Goal: Transaction & Acquisition: Purchase product/service

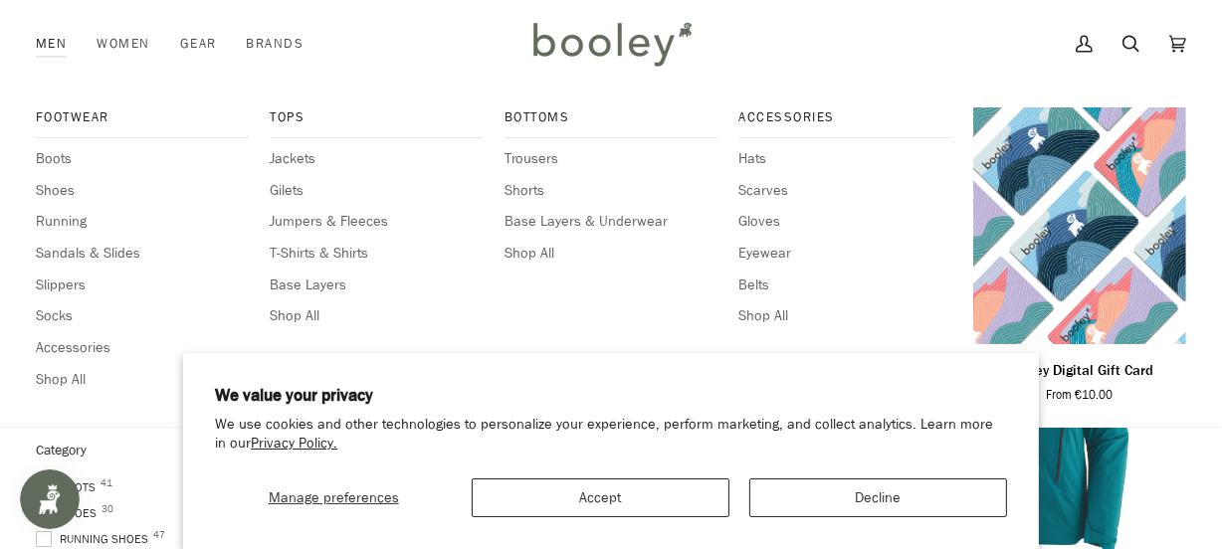
scroll to position [180, 0]
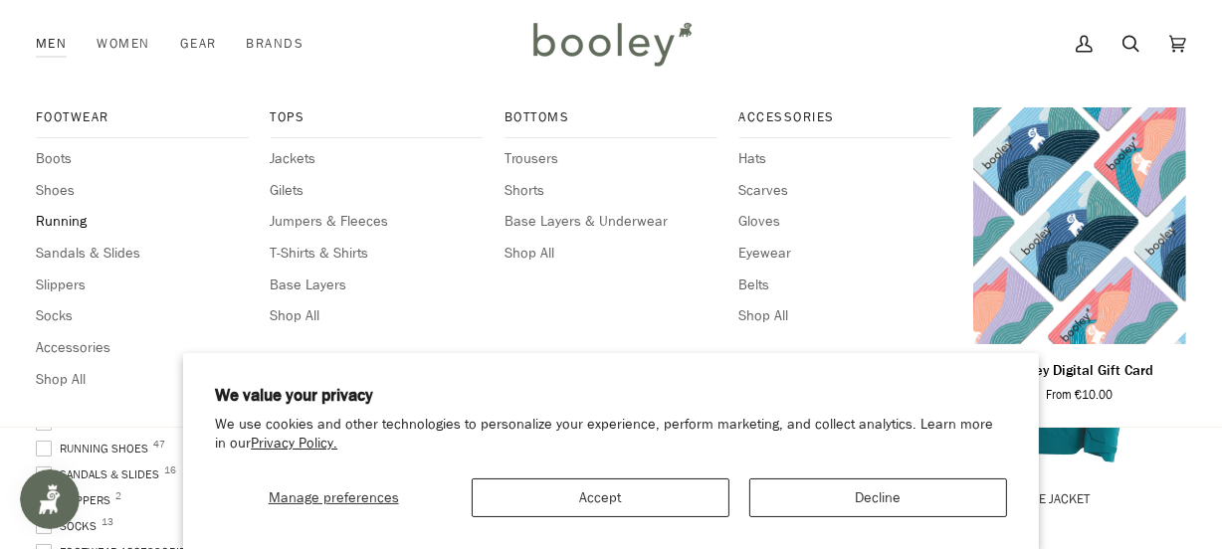
click at [51, 222] on span "Running" at bounding box center [142, 222] width 213 height 22
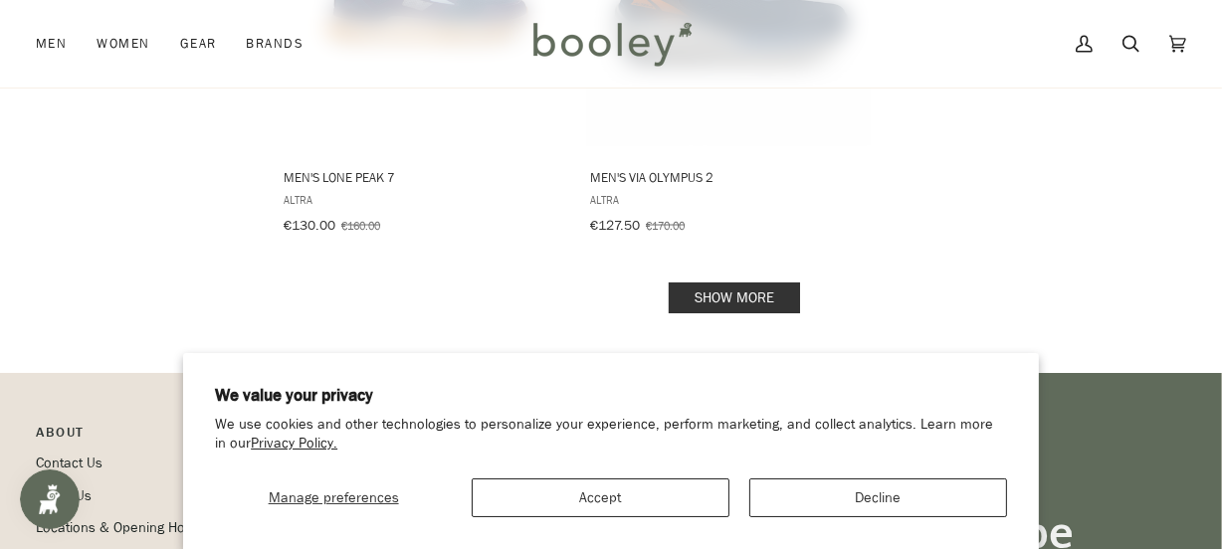
scroll to position [2984, 0]
click at [687, 284] on link "Show more" at bounding box center [733, 296] width 131 height 31
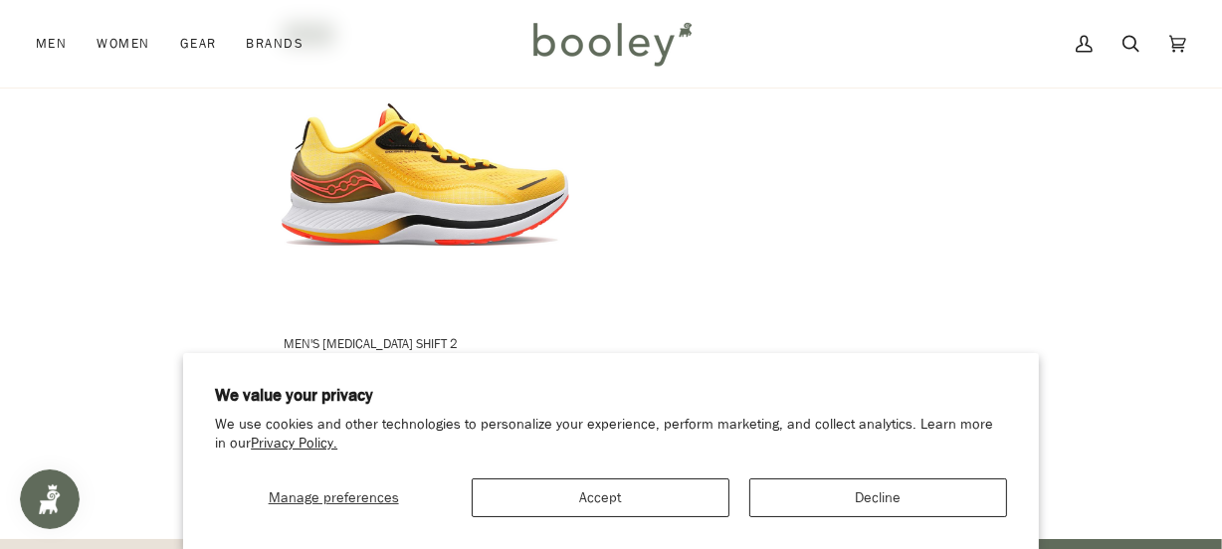
scroll to position [5606, 0]
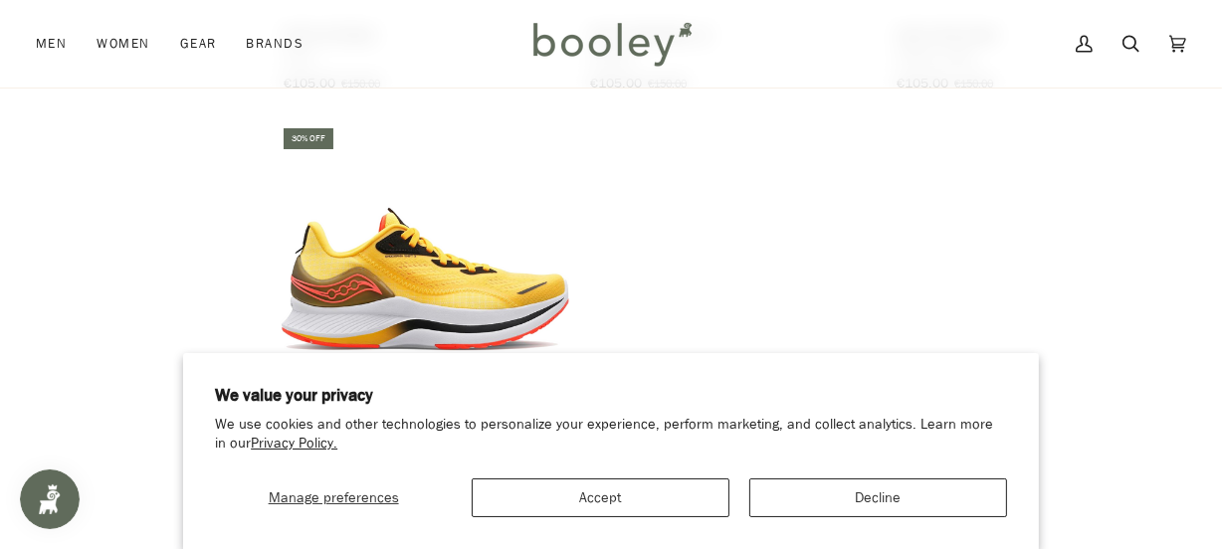
click at [398, 238] on img "Men's Endorphin Shift 2" at bounding box center [425, 275] width 288 height 288
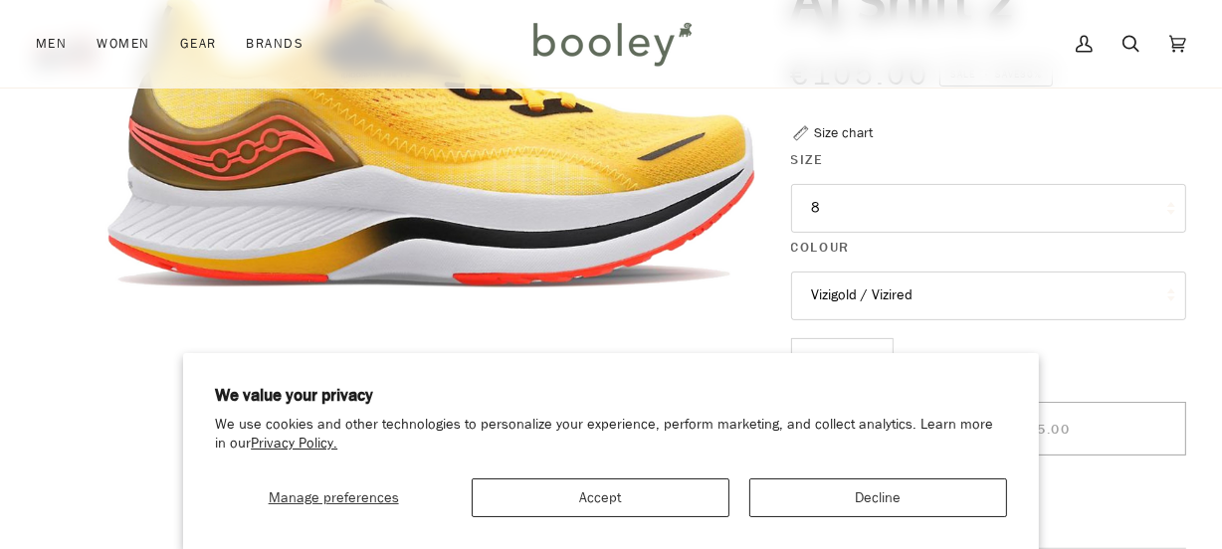
scroll to position [361, 0]
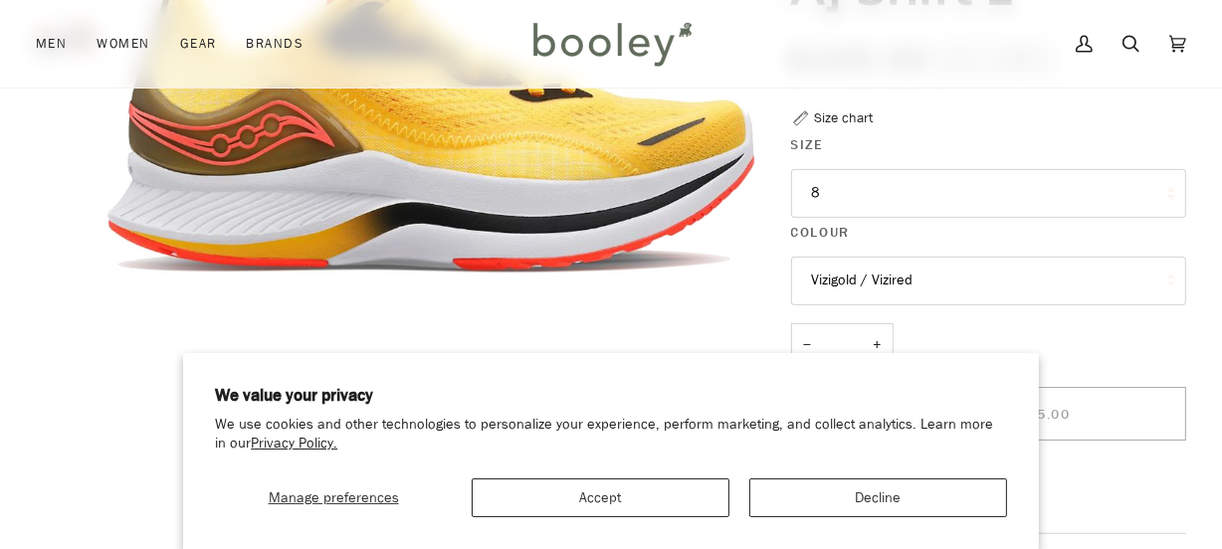
click at [1059, 199] on button "8" at bounding box center [989, 193] width 396 height 49
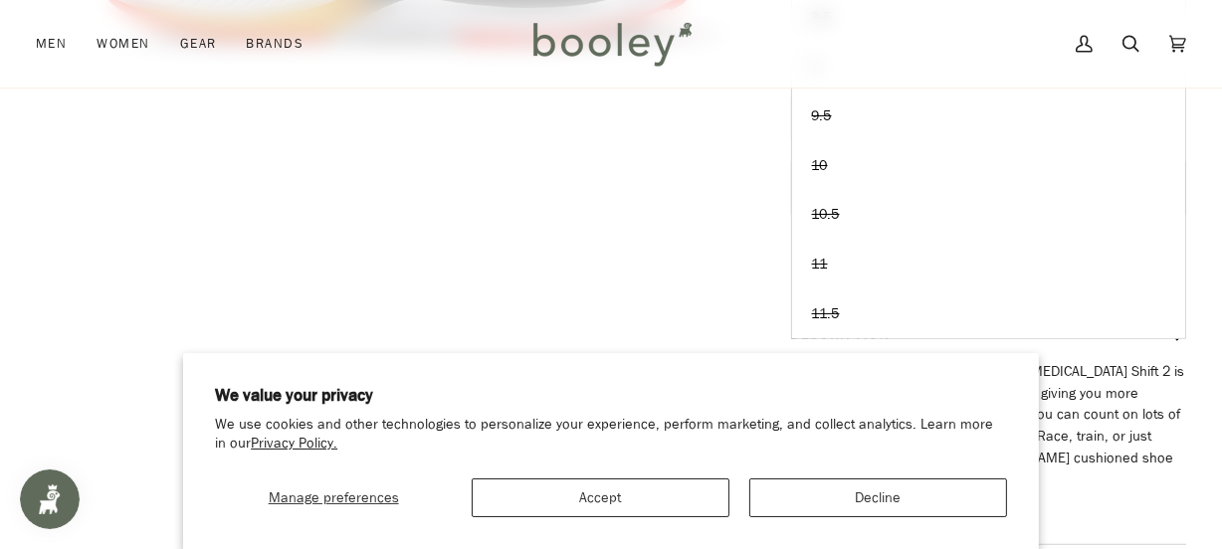
scroll to position [720, 0]
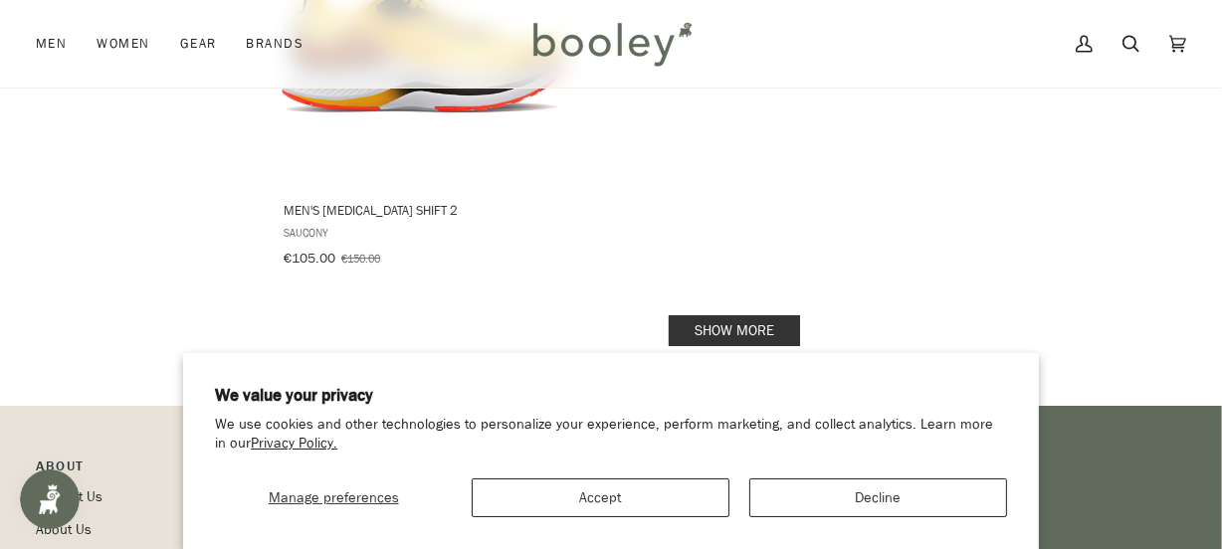
scroll to position [5895, 0]
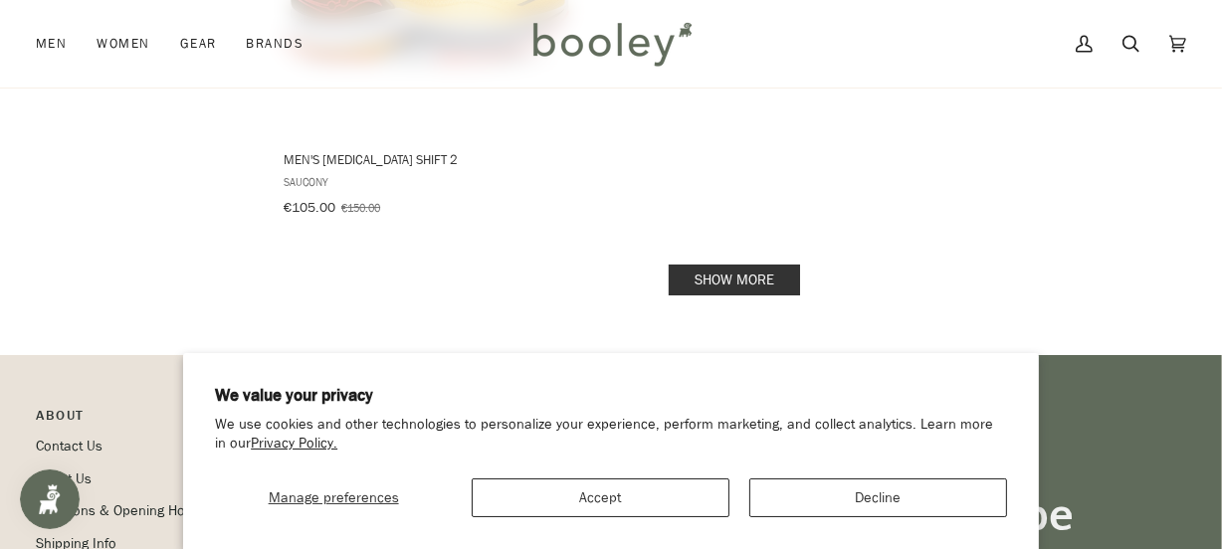
click at [691, 265] on link "Show more" at bounding box center [733, 280] width 131 height 31
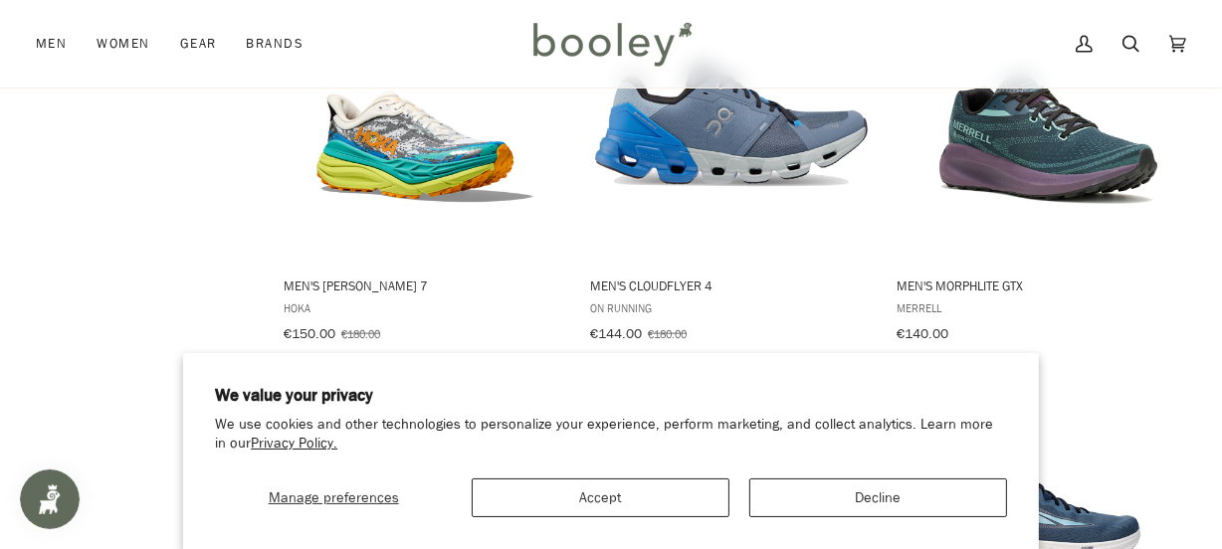
scroll to position [2006, 0]
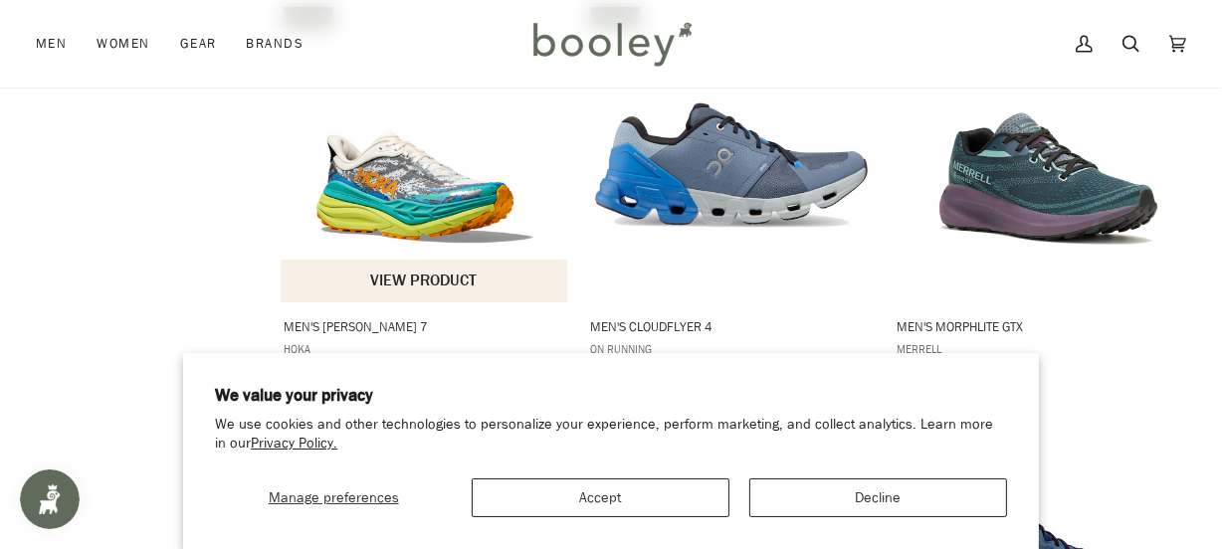
click at [427, 174] on img "Men's Stinson 7" at bounding box center [425, 153] width 288 height 288
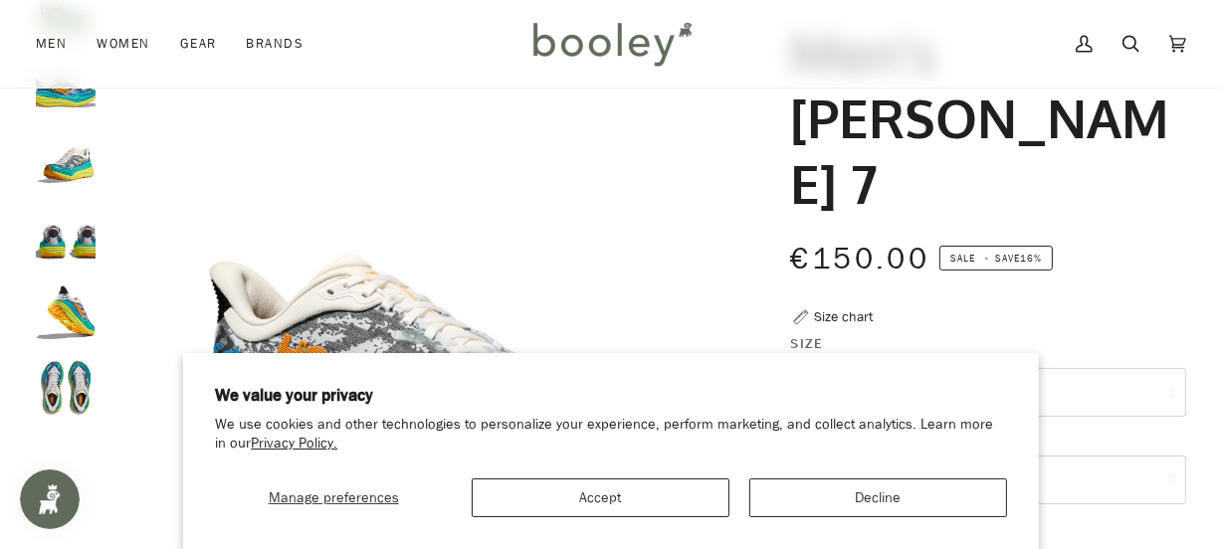
scroll to position [361, 0]
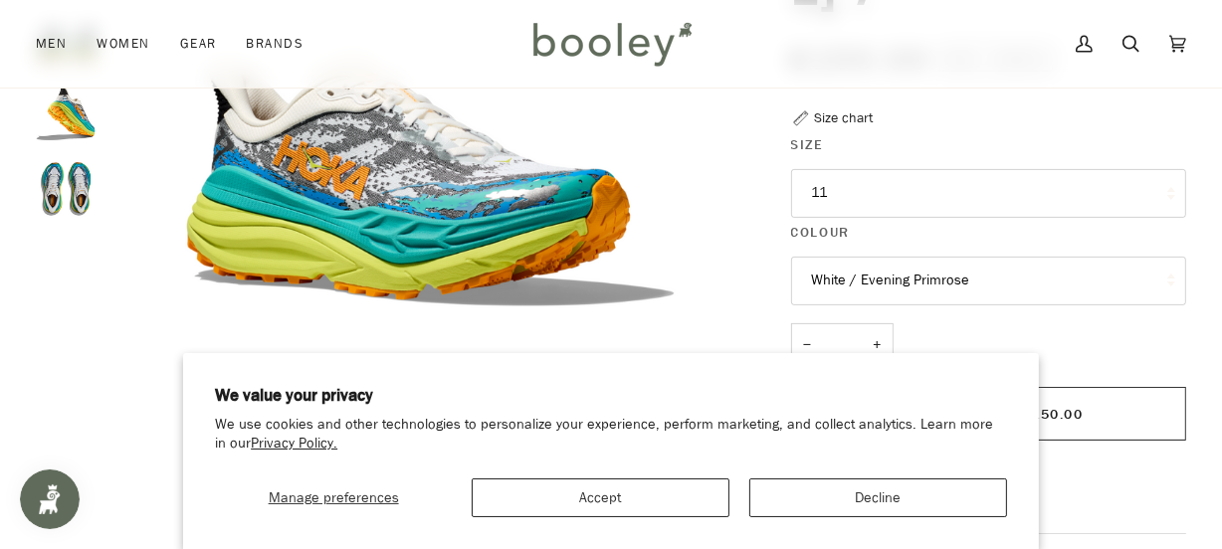
click at [58, 191] on img "Hoka Men's Stinson 7 White / Evening Primrose - Booley Galway" at bounding box center [66, 189] width 60 height 60
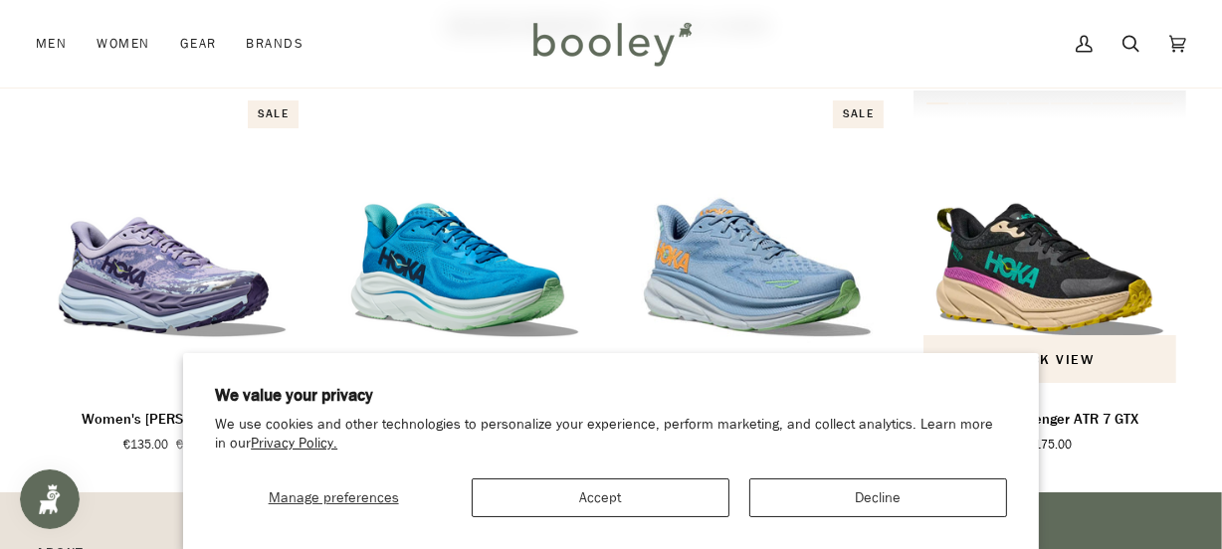
scroll to position [1446, 0]
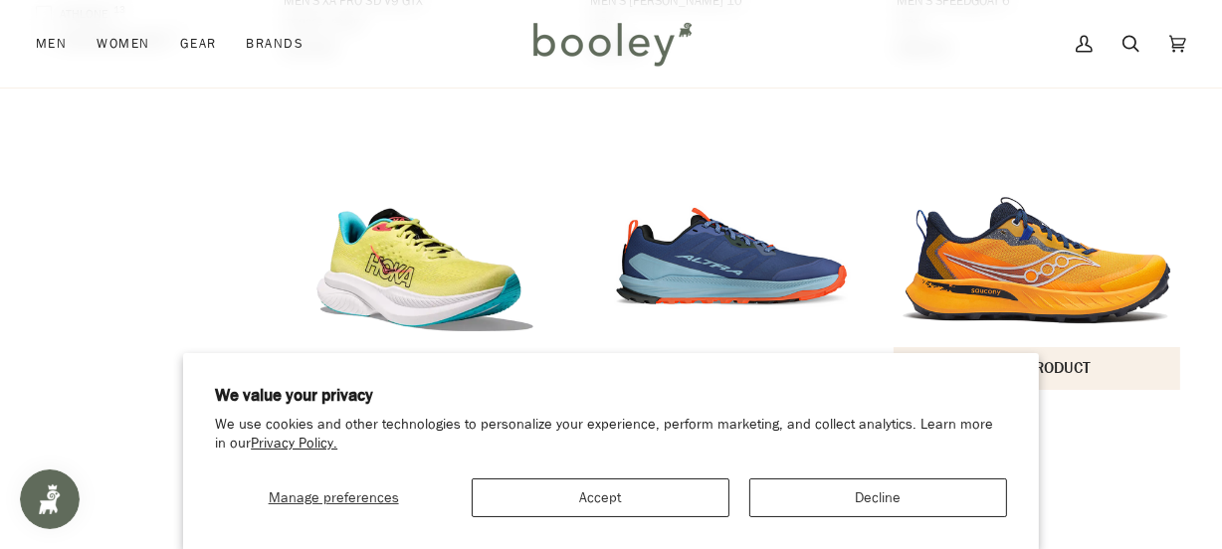
scroll to position [1537, 0]
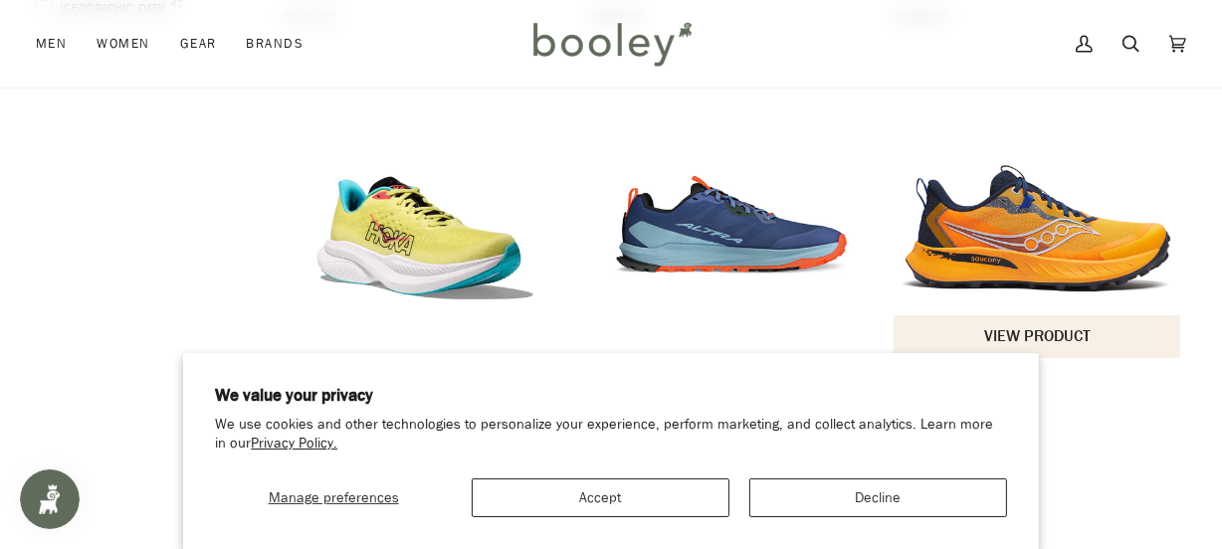
click at [992, 204] on img "Men's Peregrine 15" at bounding box center [1037, 209] width 288 height 288
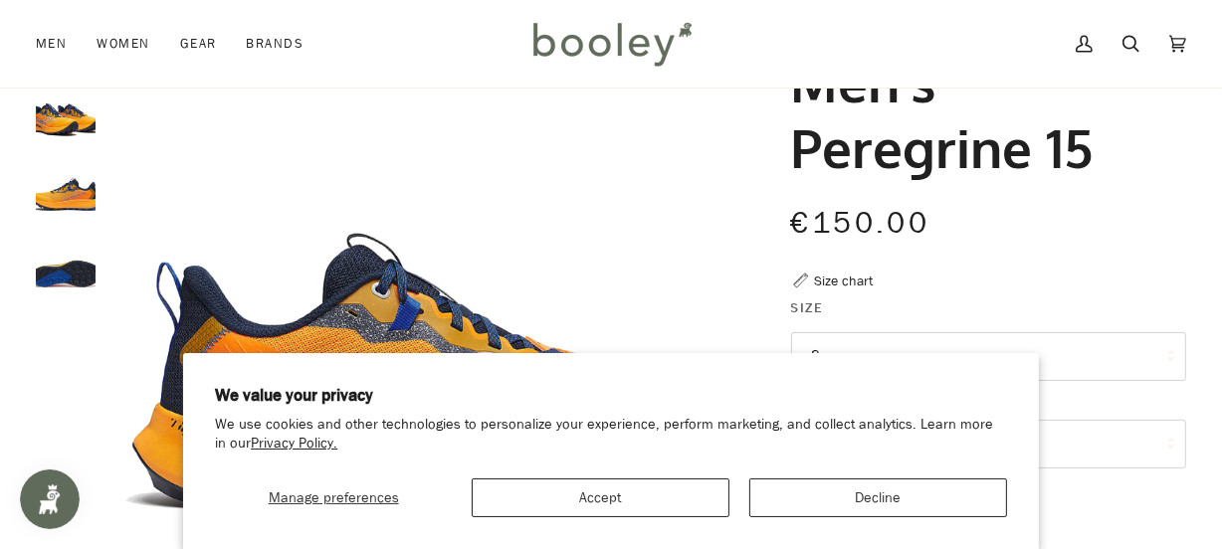
scroll to position [90, 0]
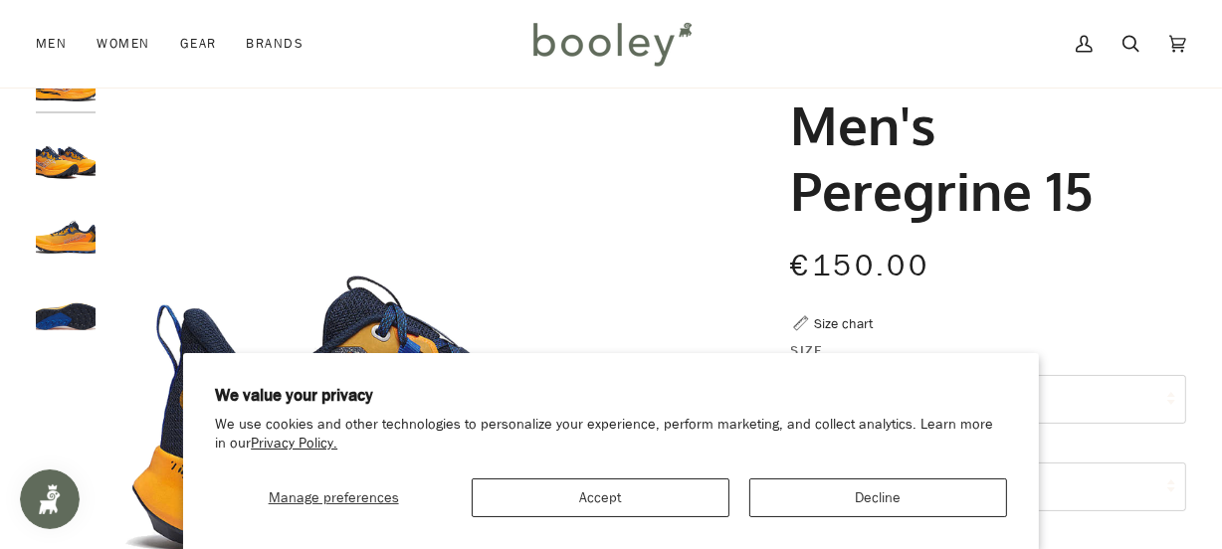
click at [53, 151] on img "Saucony Men's Peregrine 15 Peel / Navy - Booley Galway" at bounding box center [66, 156] width 60 height 60
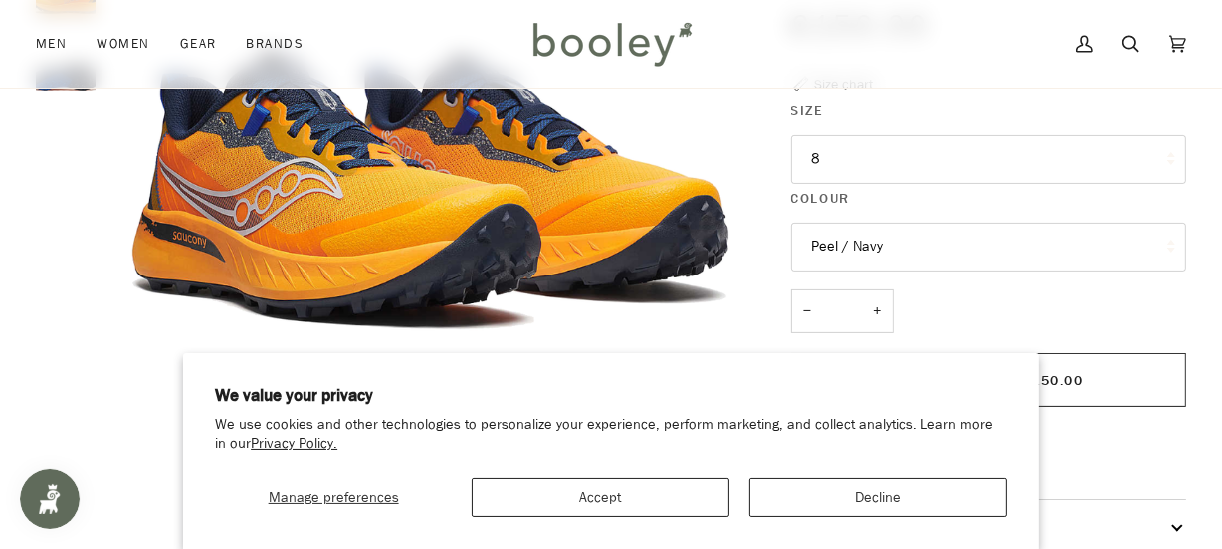
scroll to position [361, 0]
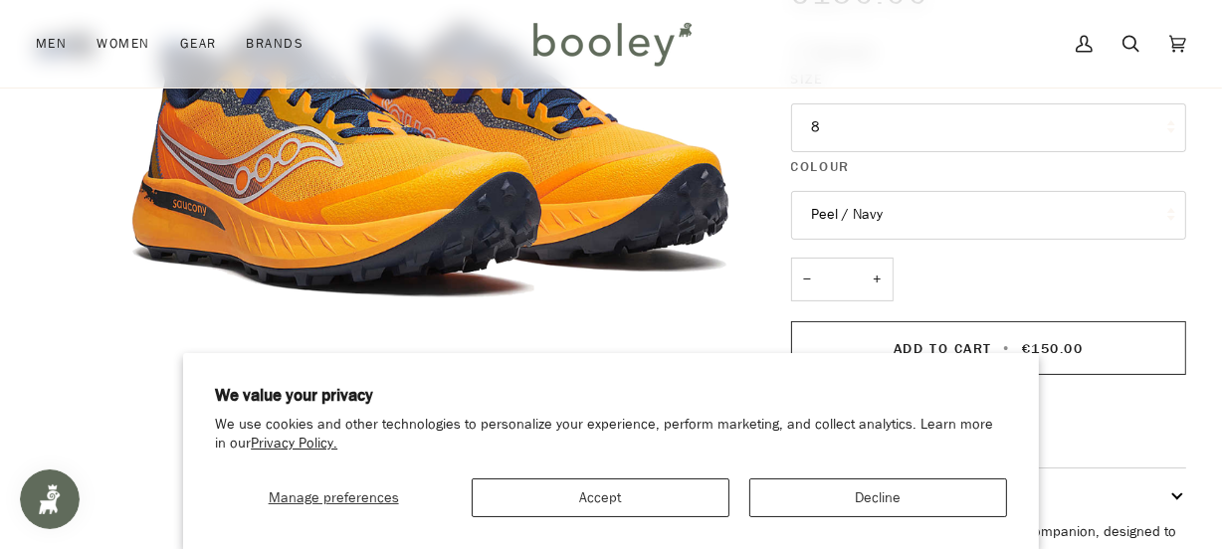
click at [1060, 115] on button "8" at bounding box center [989, 127] width 396 height 49
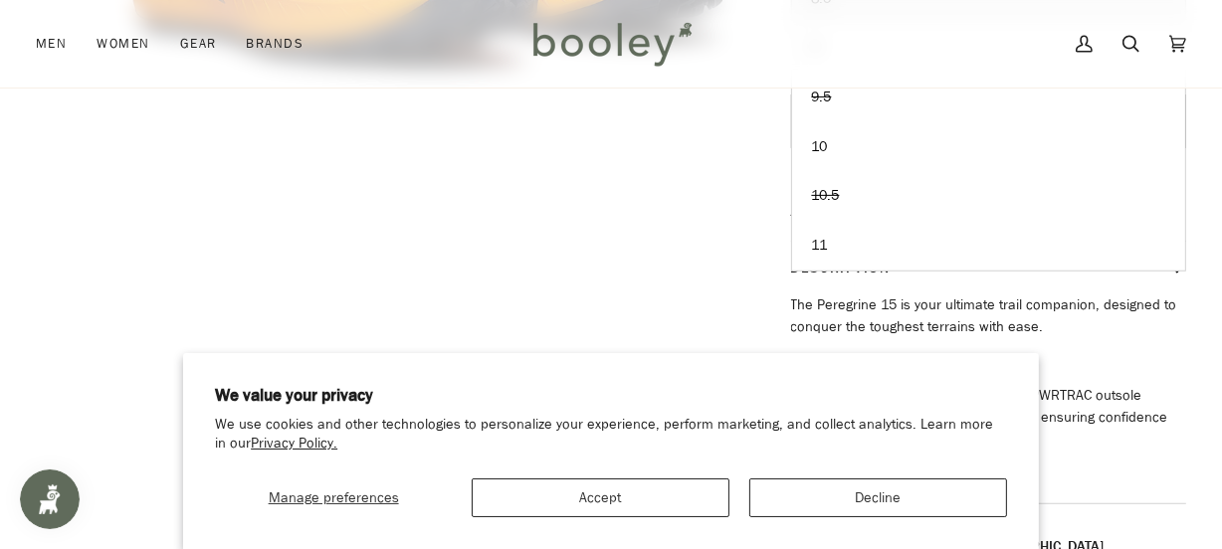
scroll to position [633, 0]
